Goal: Transaction & Acquisition: Purchase product/service

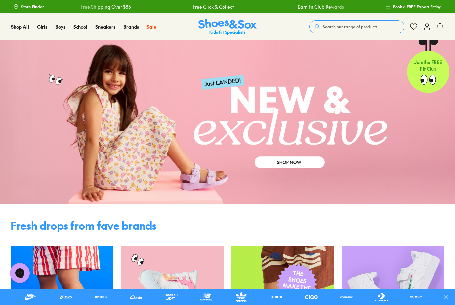
click at [324, 74] on span "Nike" at bounding box center [319, 70] width 12 height 8
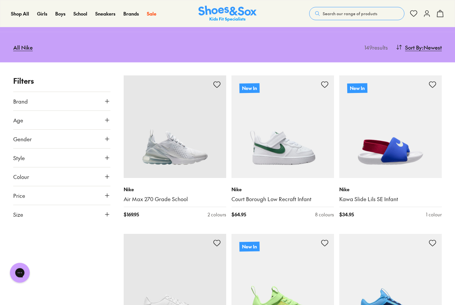
scroll to position [71, 0]
click at [109, 215] on icon at bounding box center [107, 214] width 7 height 7
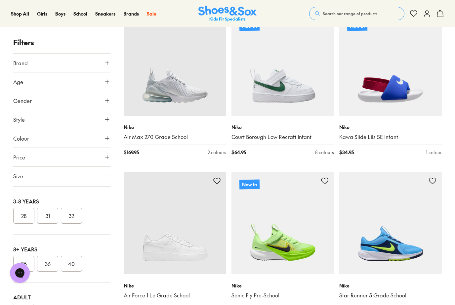
scroll to position [82, 0]
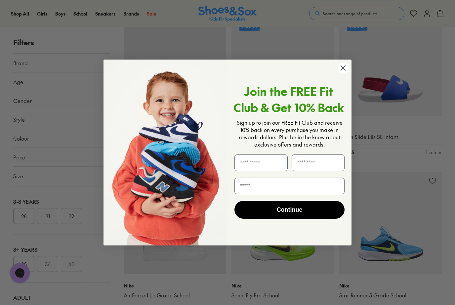
click at [345, 73] on circle "Close dialog" at bounding box center [342, 67] width 11 height 11
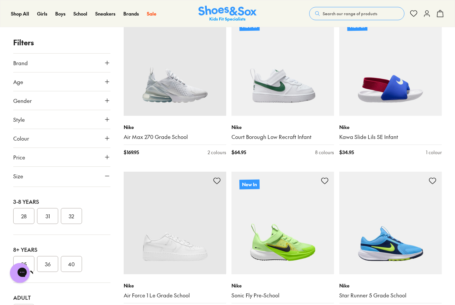
click at [126, 230] on img at bounding box center [175, 223] width 102 height 102
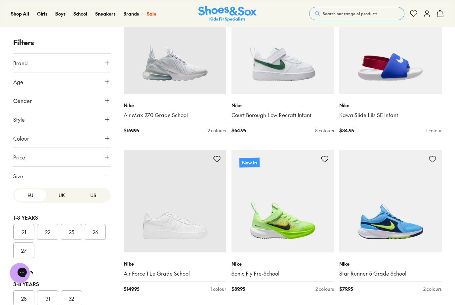
scroll to position [0, 0]
click at [98, 195] on button "US" at bounding box center [93, 195] width 31 height 12
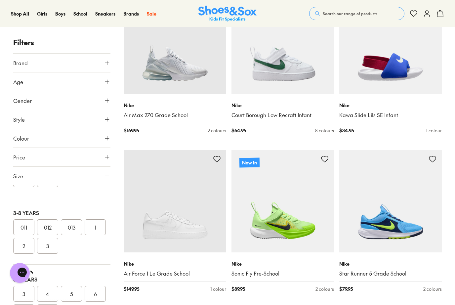
scroll to position [120, 0]
click at [99, 225] on button "1" at bounding box center [95, 226] width 21 height 16
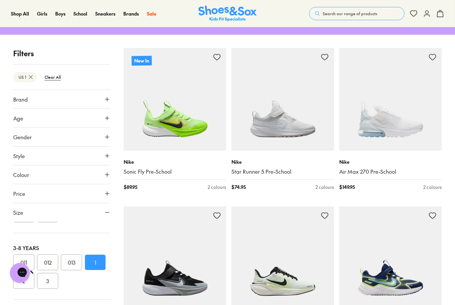
click at [110, 209] on icon at bounding box center [107, 212] width 7 height 7
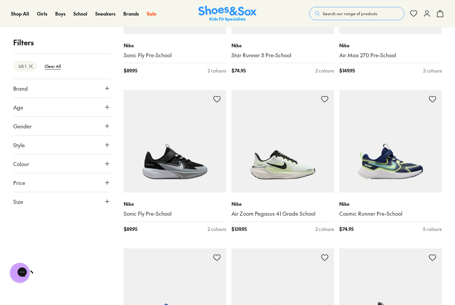
scroll to position [222, 0]
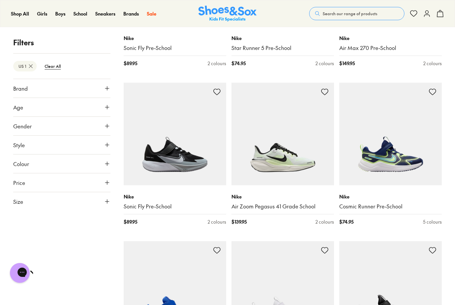
click at [399, 155] on img at bounding box center [390, 134] width 102 height 102
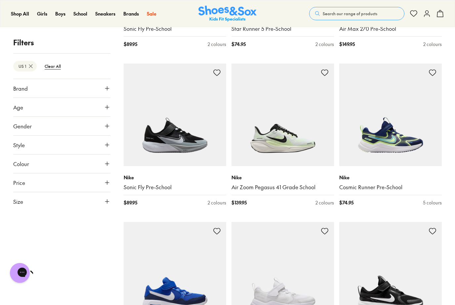
scroll to position [241, 0]
click at [106, 200] on icon at bounding box center [107, 201] width 7 height 7
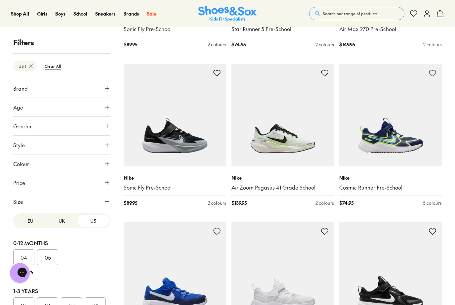
scroll to position [0, 0]
click at [67, 221] on button "UK" at bounding box center [61, 221] width 31 height 12
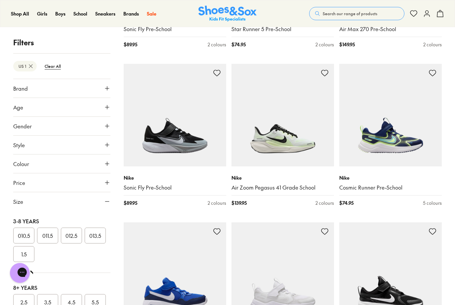
scroll to position [131, 0]
click at [76, 240] on button "012.5" at bounding box center [71, 240] width 21 height 16
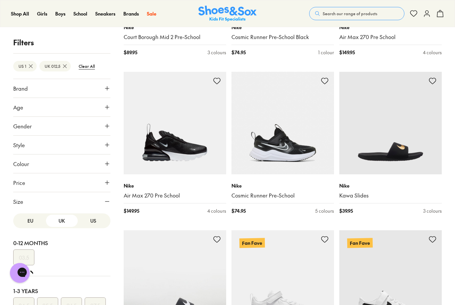
click at [97, 223] on button "US" at bounding box center [93, 221] width 31 height 12
click at [94, 220] on button "US" at bounding box center [93, 221] width 31 height 12
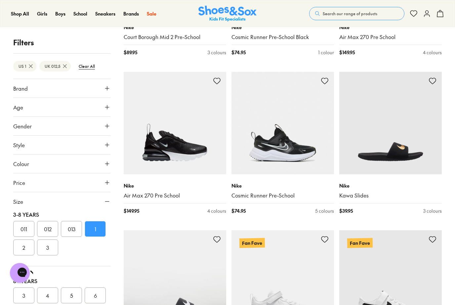
scroll to position [150, 0]
click at [51, 223] on button "012" at bounding box center [47, 222] width 21 height 16
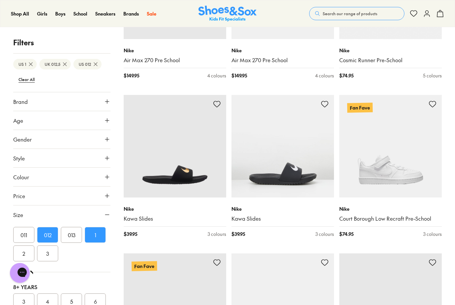
scroll to position [842, 0]
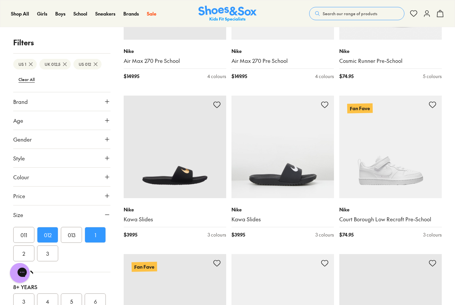
click at [32, 84] on btn "Clear All" at bounding box center [26, 79] width 27 height 12
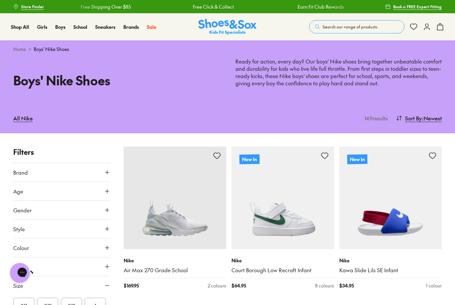
click at [202, 53] on p "Boys" at bounding box center [216, 48] width 28 height 10
click at [188, 59] on div "Boys Sneakers Sports School Sandals Dress Shoes Boots Slippers Gumboots" at bounding box center [215, 106] width 55 height 143
click at [75, 285] on button "Size" at bounding box center [61, 285] width 97 height 19
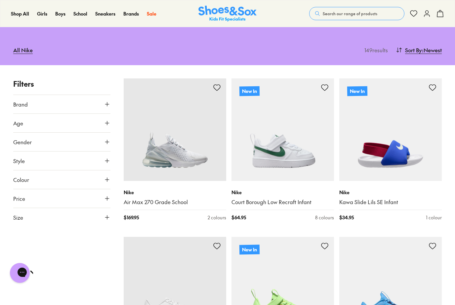
scroll to position [69, 0]
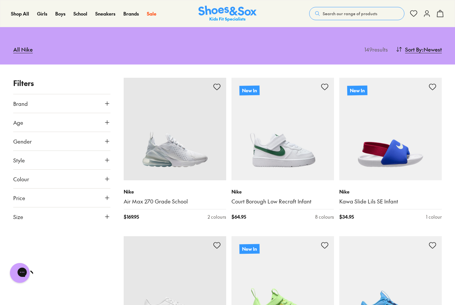
click at [107, 215] on use at bounding box center [107, 217] width 4 height 4
click at [69, 234] on button "UK" at bounding box center [61, 236] width 31 height 12
click at [76, 261] on button "012.5" at bounding box center [71, 262] width 21 height 16
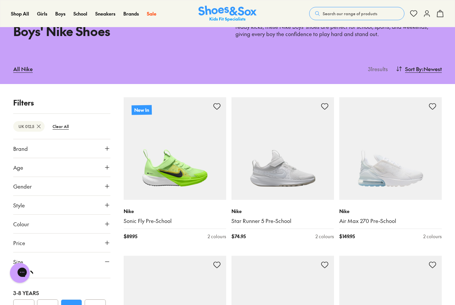
scroll to position [48, 0]
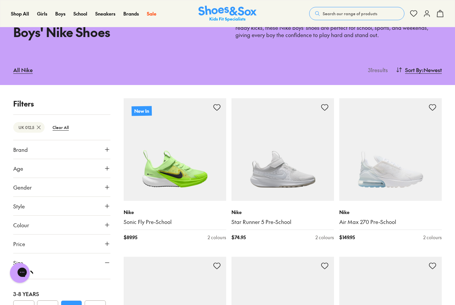
click at [67, 127] on btn "Clear All" at bounding box center [60, 127] width 27 height 12
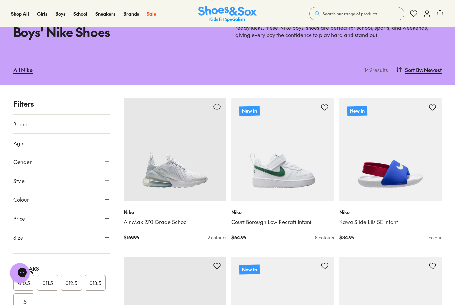
click at [110, 123] on icon at bounding box center [107, 124] width 7 height 7
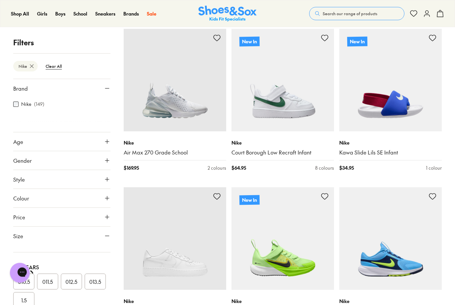
scroll to position [118, 0]
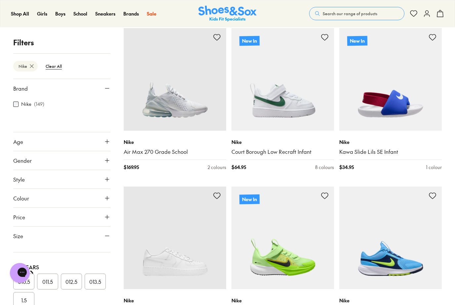
click at [109, 235] on icon at bounding box center [107, 235] width 7 height 7
click at [106, 239] on button "Size" at bounding box center [61, 235] width 97 height 19
click at [96, 253] on button "US" at bounding box center [93, 255] width 31 height 12
click at [17, 16] on span "Shop All" at bounding box center [20, 13] width 18 height 7
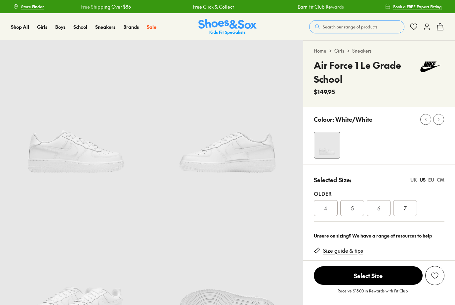
select select "*"
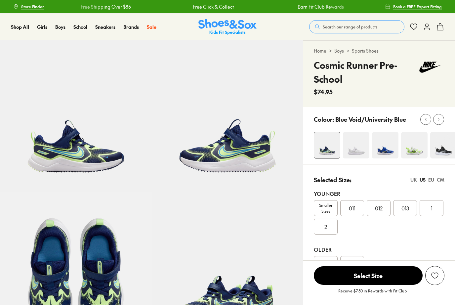
select select "*"
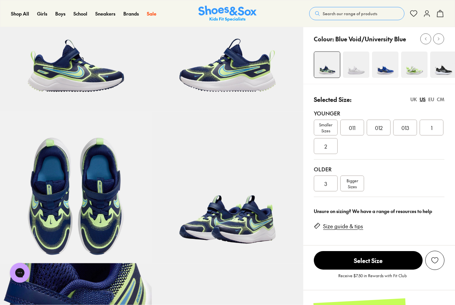
scroll to position [79, 0]
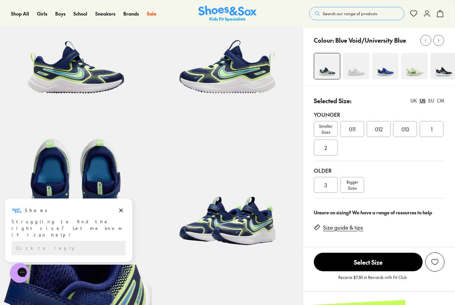
click at [407, 97] on div "Selected Size: UK US EU CM" at bounding box center [379, 100] width 131 height 9
click at [412, 98] on div "UK" at bounding box center [413, 100] width 7 height 7
click at [407, 126] on span "012.5" at bounding box center [405, 129] width 12 height 8
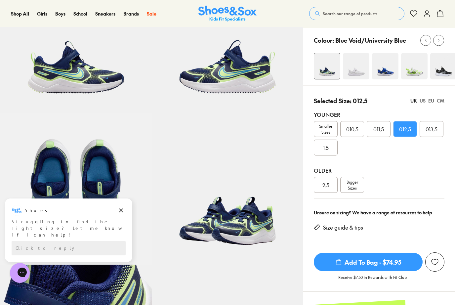
click at [377, 263] on span "Add To Bag - $74.95" at bounding box center [368, 262] width 109 height 19
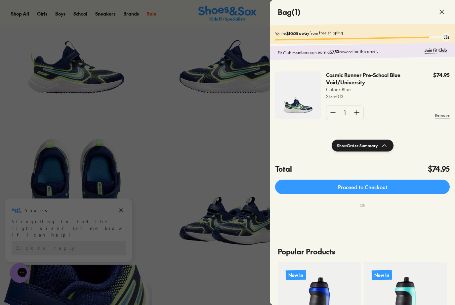
click at [186, 161] on div at bounding box center [227, 152] width 455 height 305
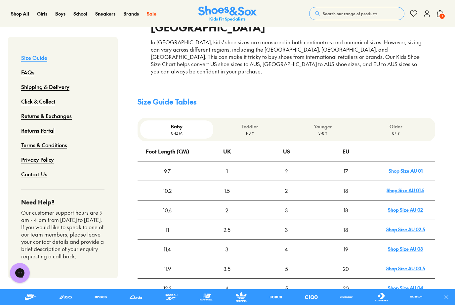
scroll to position [140, 0]
click at [173, 97] on h4 "Size Guide Tables" at bounding box center [285, 102] width 297 height 11
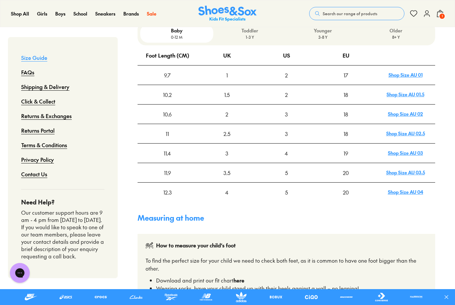
scroll to position [238, 0]
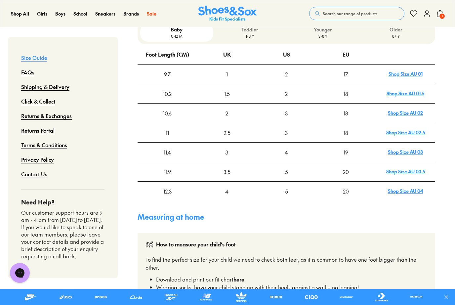
click at [349, 211] on h4 "Measuring at home" at bounding box center [285, 216] width 297 height 11
click at [202, 211] on h4 "Measuring at home" at bounding box center [285, 216] width 297 height 11
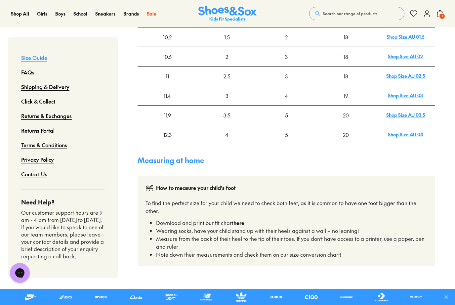
scroll to position [293, 0]
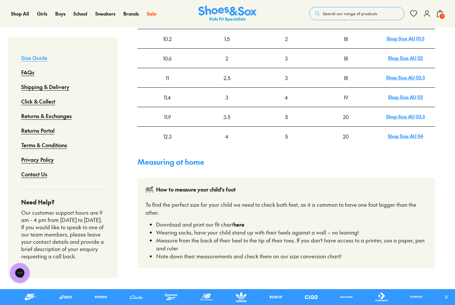
click at [240, 220] on strong "here" at bounding box center [238, 223] width 11 height 7
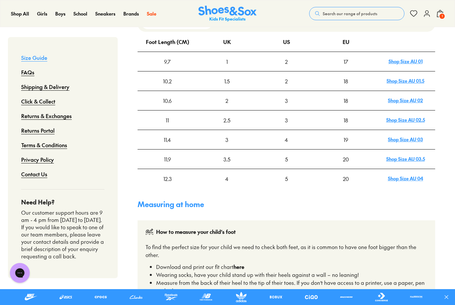
scroll to position [250, 0]
click at [283, 131] on div "4" at bounding box center [286, 140] width 59 height 19
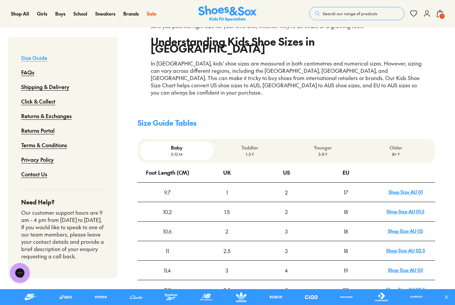
scroll to position [110, 0]
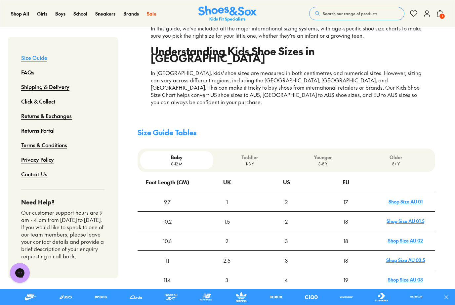
click at [189, 127] on h4 "Size Guide Tables" at bounding box center [285, 132] width 297 height 11
click at [183, 127] on h4 "Size Guide Tables" at bounding box center [285, 132] width 297 height 11
click at [33, 58] on link "Size Guide" at bounding box center [34, 57] width 26 height 15
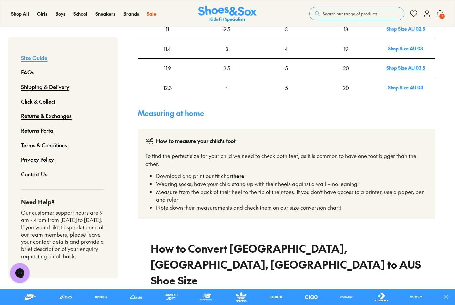
scroll to position [301, 0]
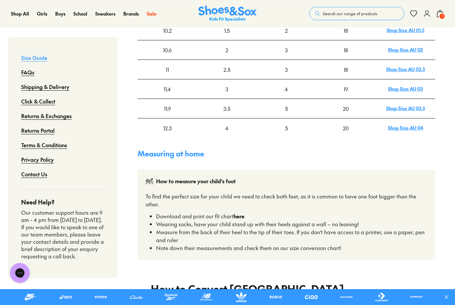
click at [169, 119] on div "12.3" at bounding box center [167, 128] width 59 height 19
click at [230, 119] on div "4" at bounding box center [226, 128] width 59 height 19
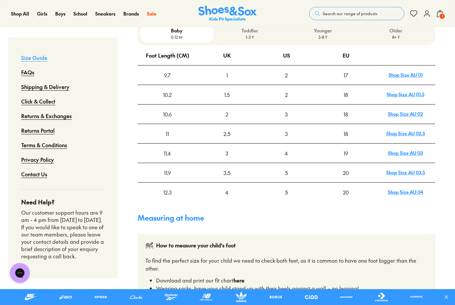
scroll to position [234, 0]
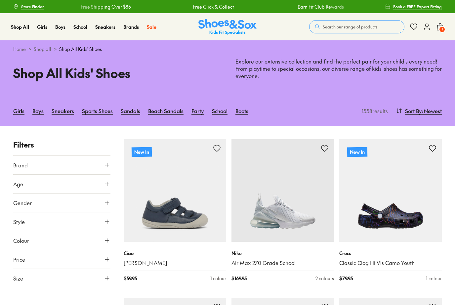
click at [110, 184] on icon at bounding box center [107, 183] width 7 height 7
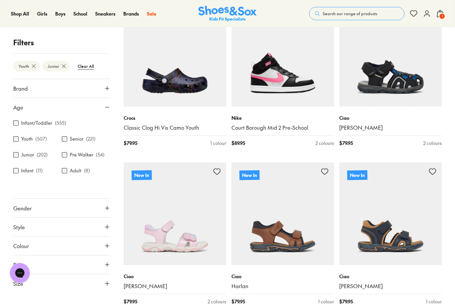
scroll to position [140, 0]
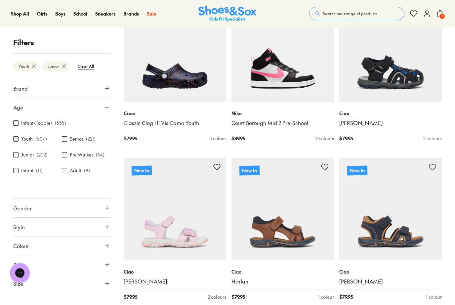
click at [109, 209] on icon at bounding box center [107, 208] width 7 height 7
click at [76, 228] on label "Boys" at bounding box center [72, 227] width 23 height 12
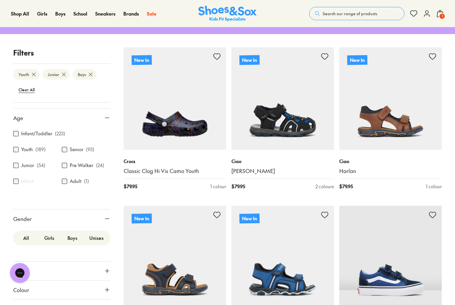
scroll to position [13, 0]
click at [109, 217] on icon at bounding box center [107, 219] width 7 height 7
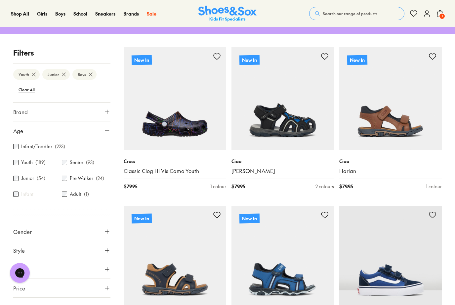
click at [107, 300] on button "Size" at bounding box center [61, 306] width 97 height 19
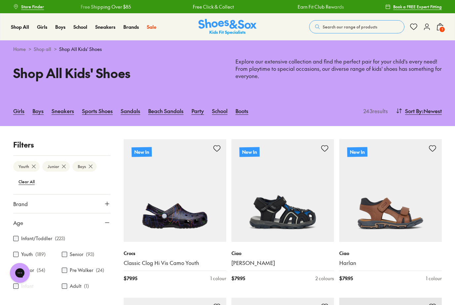
click at [279, 85] on span "Boys (3-8 years)" at bounding box center [262, 81] width 38 height 8
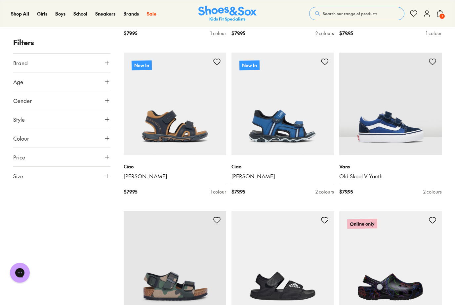
scroll to position [258, 0]
click at [110, 172] on button "Size" at bounding box center [61, 176] width 97 height 19
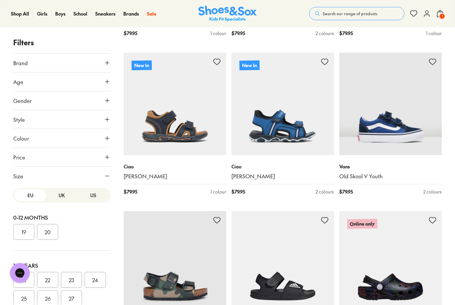
scroll to position [0, 0]
click at [96, 196] on button "US" at bounding box center [93, 195] width 31 height 12
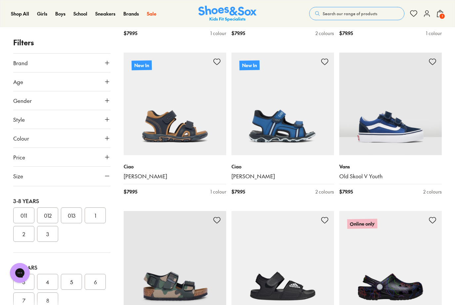
scroll to position [130, 0]
click at [74, 214] on button "013" at bounding box center [71, 217] width 21 height 16
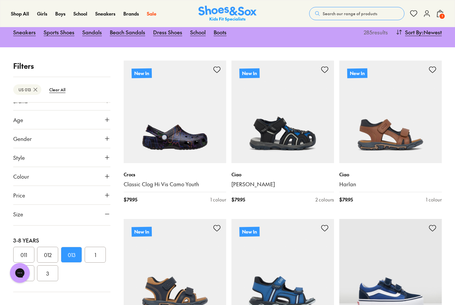
scroll to position [11, 0]
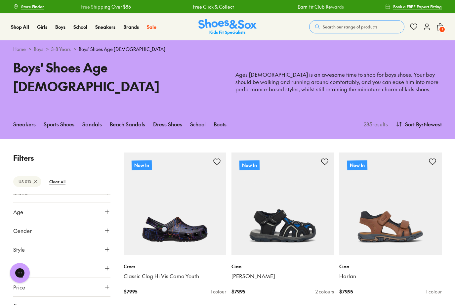
click at [426, 120] on span ": Newest" at bounding box center [432, 124] width 20 height 8
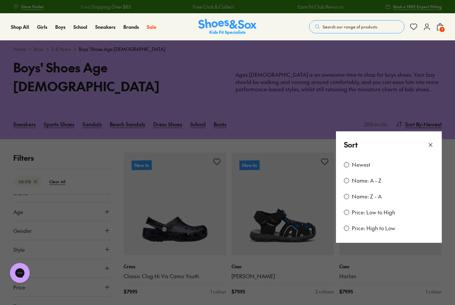
click at [391, 209] on label "Price: Low to High" at bounding box center [373, 212] width 43 height 7
click at [386, 209] on label "Price: Low to High" at bounding box center [373, 212] width 43 height 7
click at [374, 92] on button at bounding box center [227, 152] width 455 height 305
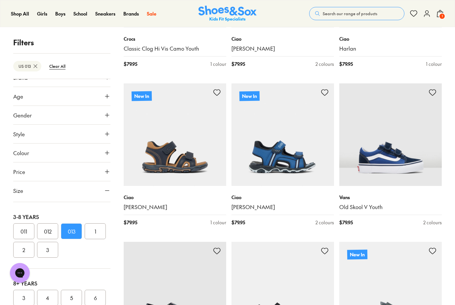
scroll to position [228, 0]
